Goal: Information Seeking & Learning: Learn about a topic

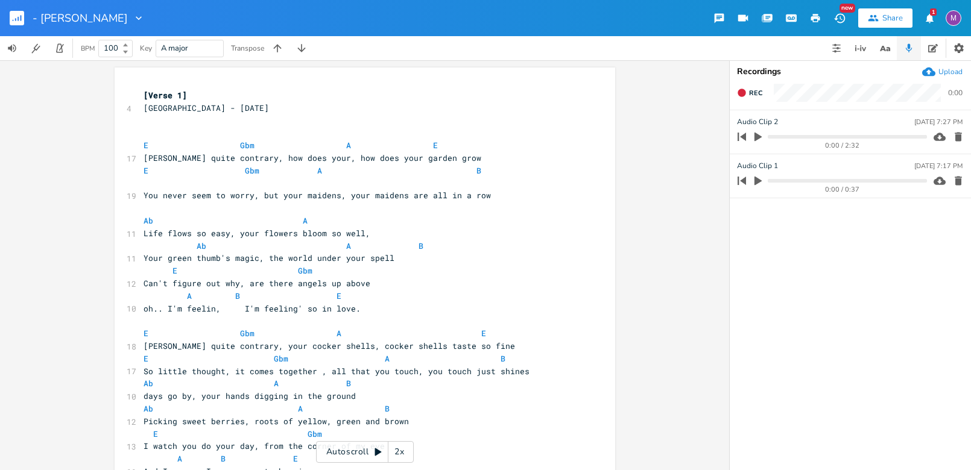
scroll to position [0, 16]
